Goal: Book appointment/travel/reservation

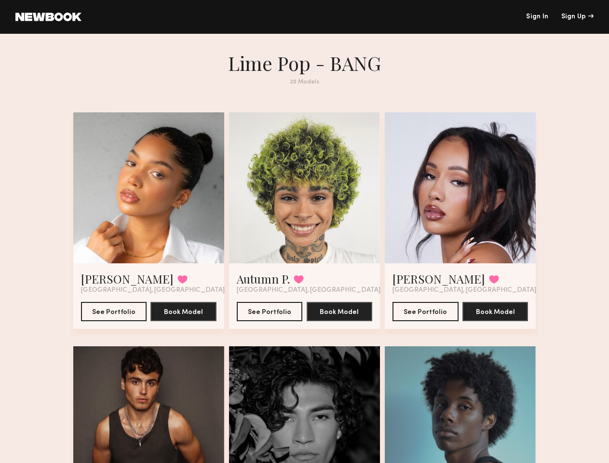
click at [578, 17] on div "Sign Up" at bounding box center [578, 17] width 32 height 7
click at [138, 194] on div at bounding box center [148, 187] width 151 height 151
click at [178, 284] on button at bounding box center [183, 279] width 10 height 9
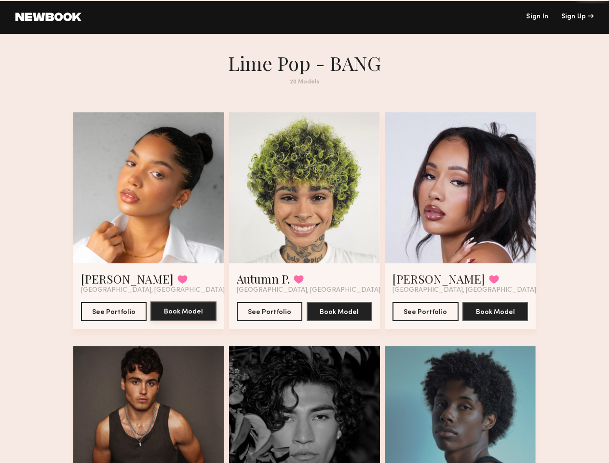
click at [176, 321] on button "Book Model" at bounding box center [184, 311] width 66 height 19
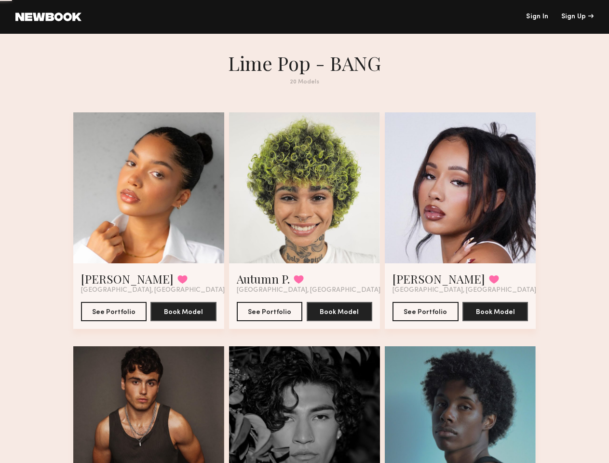
click at [305, 194] on div at bounding box center [304, 187] width 151 height 151
click at [294, 284] on button at bounding box center [299, 279] width 10 height 9
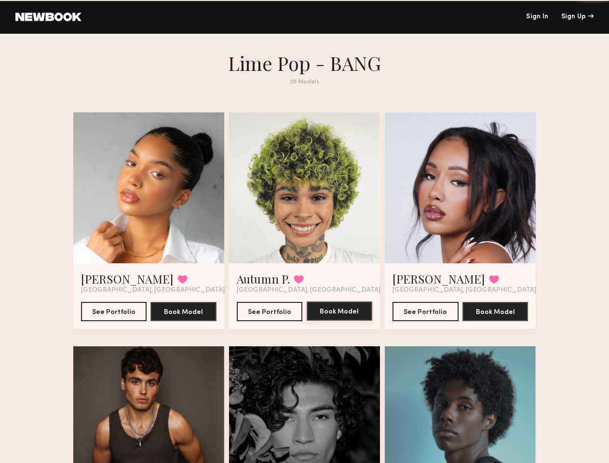
click at [342, 321] on button "Book Model" at bounding box center [340, 311] width 66 height 19
click at [471, 194] on div at bounding box center [460, 187] width 151 height 151
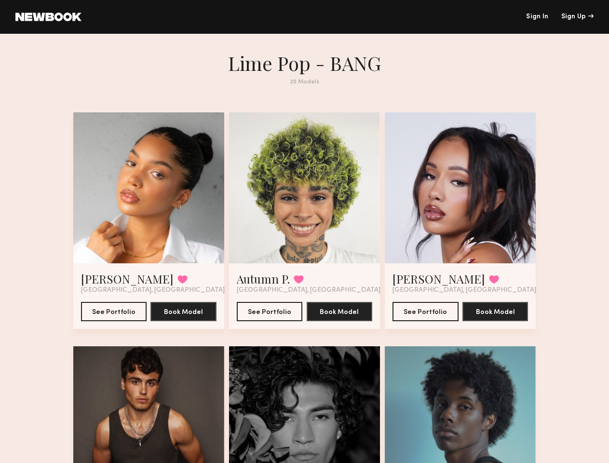
click at [489, 284] on button at bounding box center [494, 279] width 10 height 9
click at [508, 321] on button "Book Model" at bounding box center [496, 311] width 66 height 19
